Goal: Task Accomplishment & Management: Manage account settings

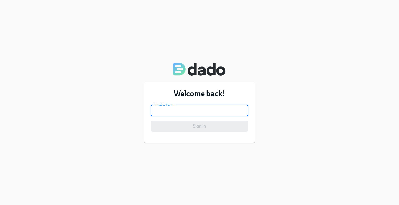
click at [179, 112] on input "email" at bounding box center [200, 110] width 98 height 11
type input "[EMAIL_ADDRESS][DOMAIN_NAME]"
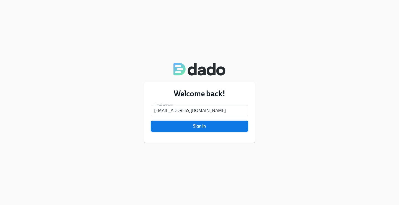
click at [190, 122] on button "Sign in" at bounding box center [200, 126] width 98 height 11
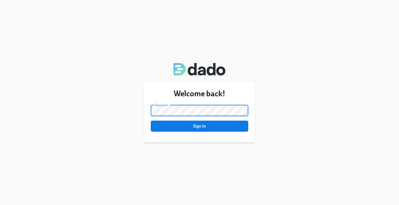
click at [151, 121] on button "Sign in" at bounding box center [200, 126] width 98 height 11
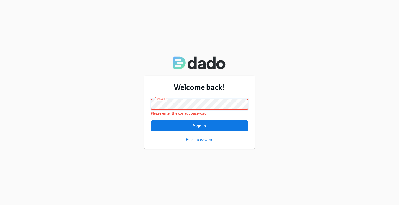
click at [151, 121] on button "Sign in" at bounding box center [200, 126] width 98 height 11
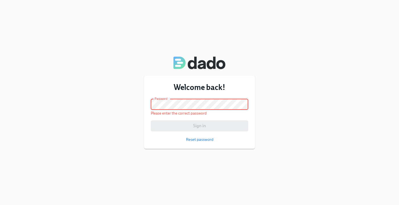
click at [121, 68] on div "Welcome back! Email address [EMAIL_ADDRESS][DOMAIN_NAME] Email address Password…" at bounding box center [199, 102] width 399 height 205
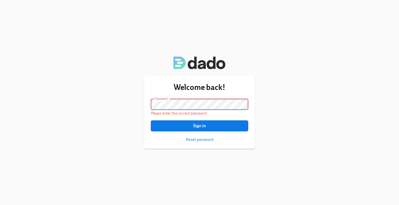
click at [151, 121] on button "Sign in" at bounding box center [200, 126] width 98 height 11
